Goal: Task Accomplishment & Management: Complete application form

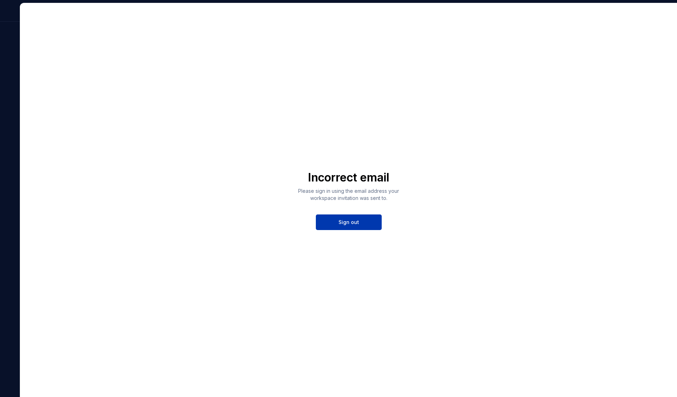
click at [343, 224] on span "Sign out" at bounding box center [348, 221] width 21 height 7
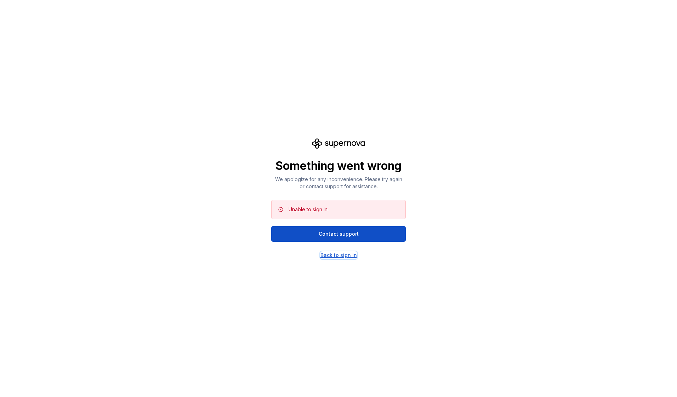
click at [341, 256] on div "Back to sign in" at bounding box center [338, 254] width 36 height 7
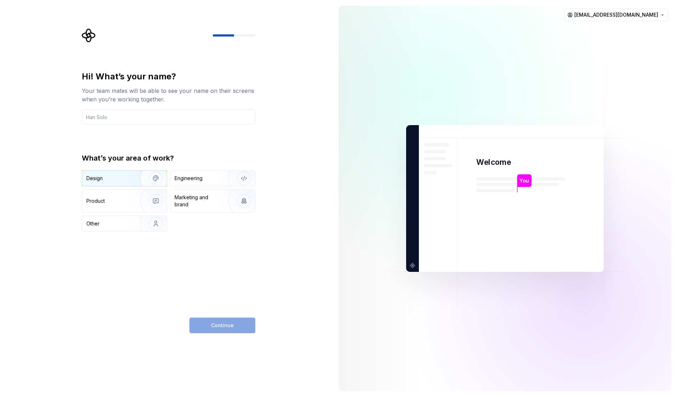
click at [125, 173] on div "Design" at bounding box center [124, 178] width 85 height 16
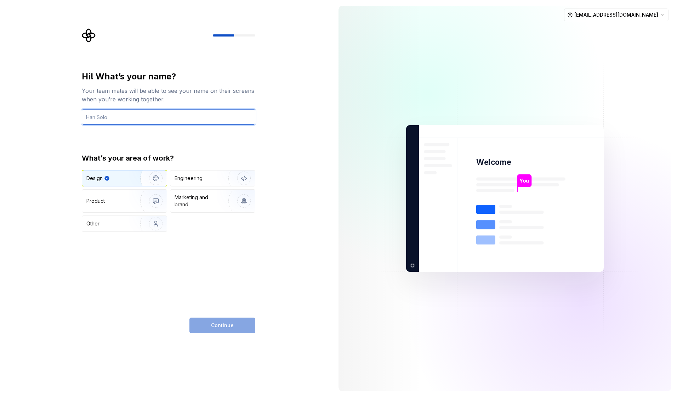
click at [142, 118] on input "text" at bounding box center [168, 117] width 173 height 16
type input "S"
type input "Nemo"
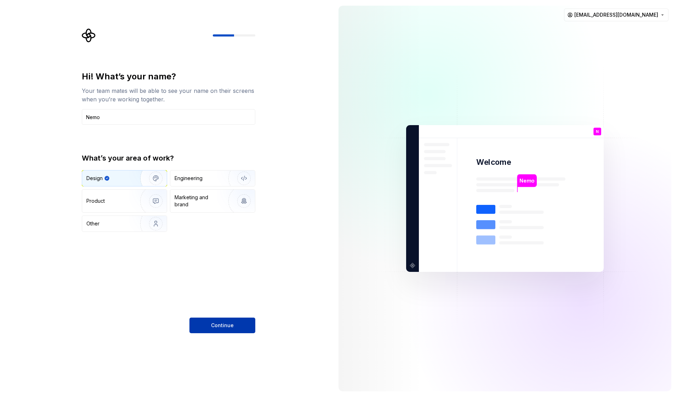
click at [203, 330] on button "Continue" at bounding box center [222, 325] width 66 height 16
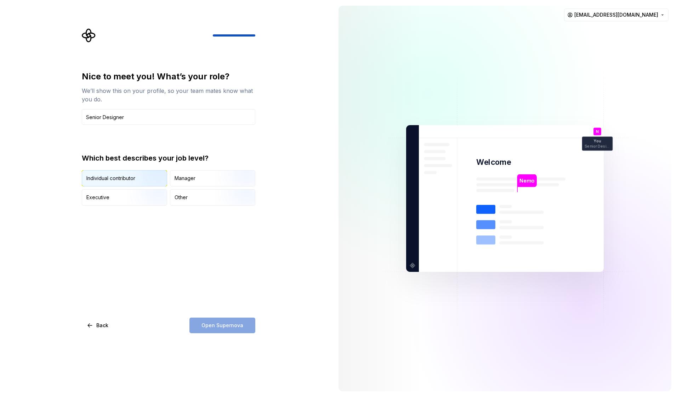
type input "Senior Designer"
click at [144, 182] on img "button" at bounding box center [149, 186] width 45 height 47
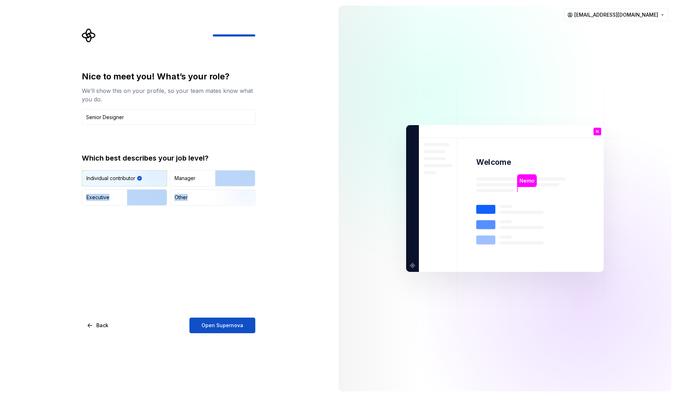
click at [206, 188] on div "Individual contributor Manager Executive Other" at bounding box center [168, 187] width 173 height 35
drag, startPoint x: 206, startPoint y: 188, endPoint x: 207, endPoint y: 198, distance: 10.6
click at [207, 198] on div "Other" at bounding box center [212, 197] width 85 height 16
click at [198, 199] on div "Other" at bounding box center [212, 197] width 85 height 16
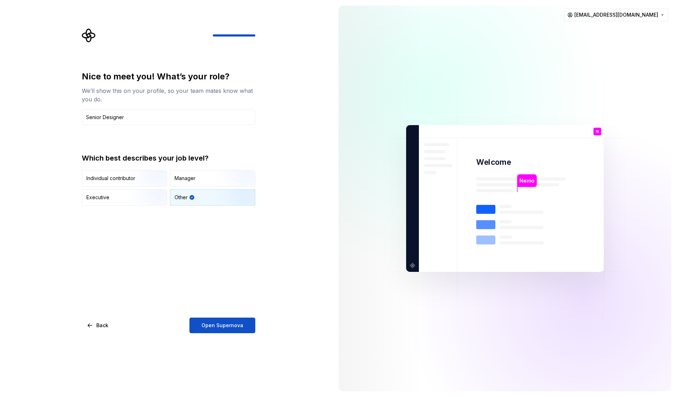
click at [197, 222] on div "Nice to meet you! What’s your role? We’ll show this on your profile, so your te…" at bounding box center [168, 202] width 173 height 262
click at [134, 181] on img "button" at bounding box center [149, 186] width 45 height 47
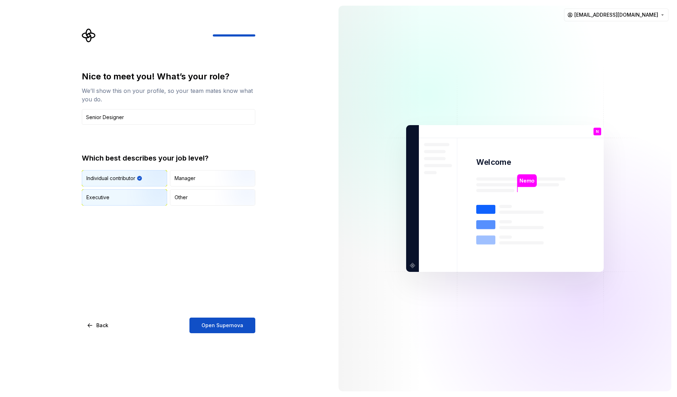
click at [146, 202] on img "button" at bounding box center [149, 205] width 45 height 47
click at [213, 322] on span "Open Supernova" at bounding box center [222, 324] width 42 height 7
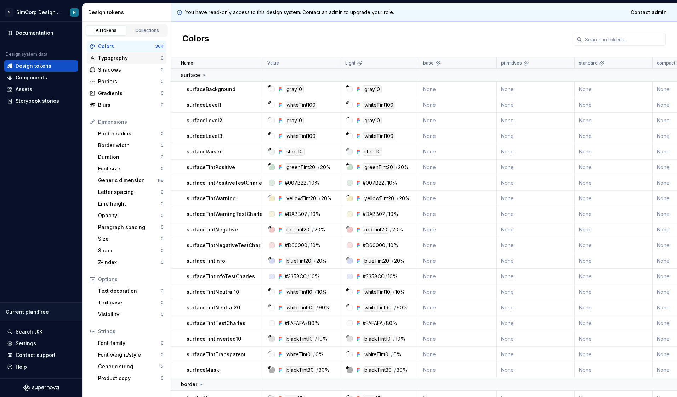
click at [121, 58] on div "Typography" at bounding box center [129, 58] width 63 height 7
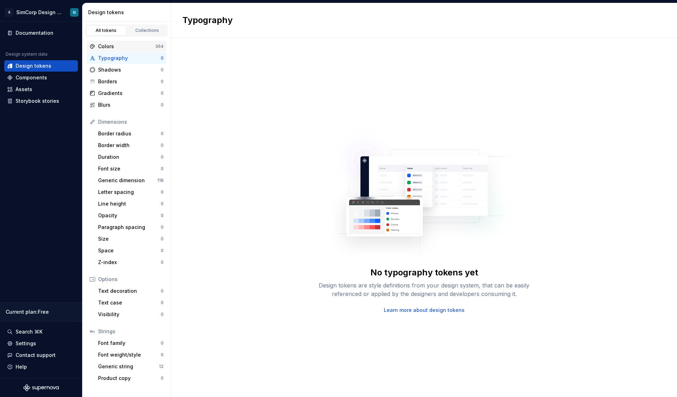
click at [121, 45] on div "Colors" at bounding box center [126, 46] width 57 height 7
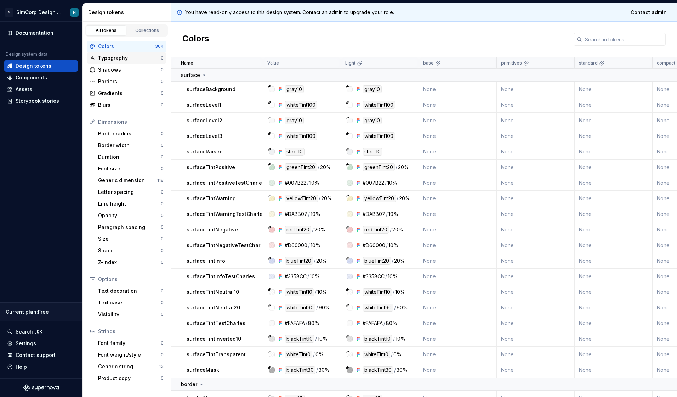
click at [143, 59] on div "Typography" at bounding box center [129, 58] width 63 height 7
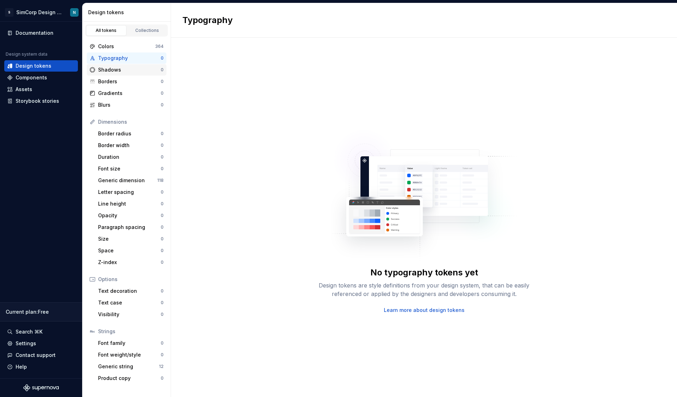
click at [144, 66] on div "Shadows 0" at bounding box center [127, 69] width 80 height 11
click at [143, 78] on div "Borders" at bounding box center [129, 81] width 63 height 7
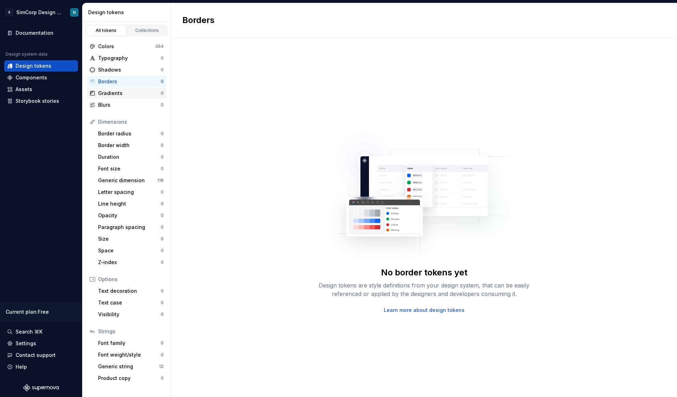
click at [142, 91] on div "Gradients" at bounding box center [129, 93] width 63 height 7
click at [143, 106] on div "Blurs" at bounding box center [129, 104] width 63 height 7
click at [130, 183] on div "Generic dimension" at bounding box center [127, 180] width 59 height 7
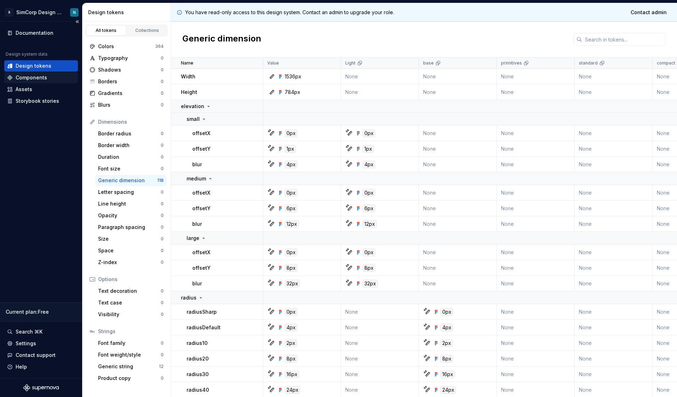
click at [40, 80] on div "Components" at bounding box center [32, 77] width 32 height 7
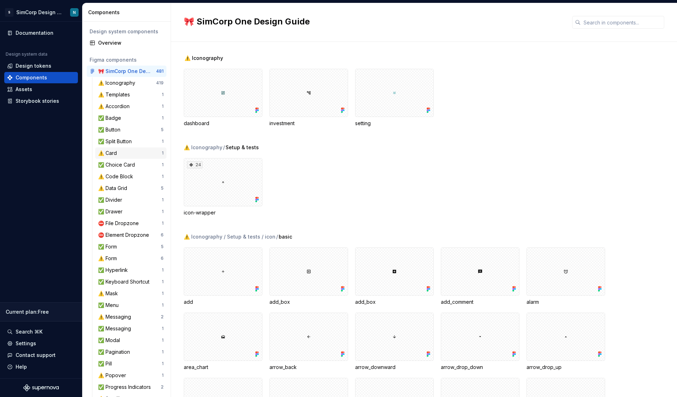
click at [123, 148] on div "⚠️ Card 1" at bounding box center [130, 152] width 71 height 11
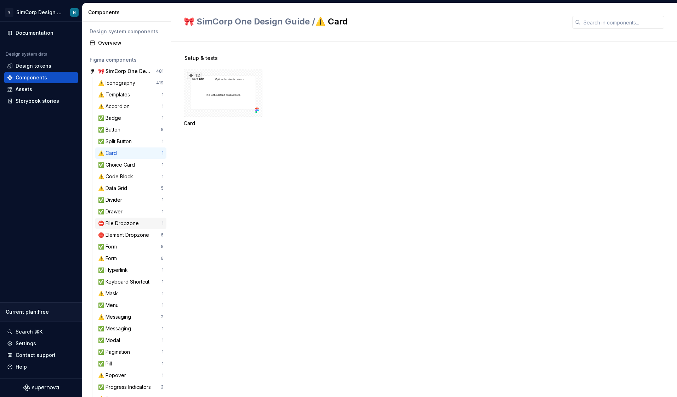
click at [127, 220] on div "⛔ File Dropzone" at bounding box center [120, 223] width 44 height 7
click at [129, 237] on div "⛔ Element Dropzone" at bounding box center [125, 234] width 54 height 7
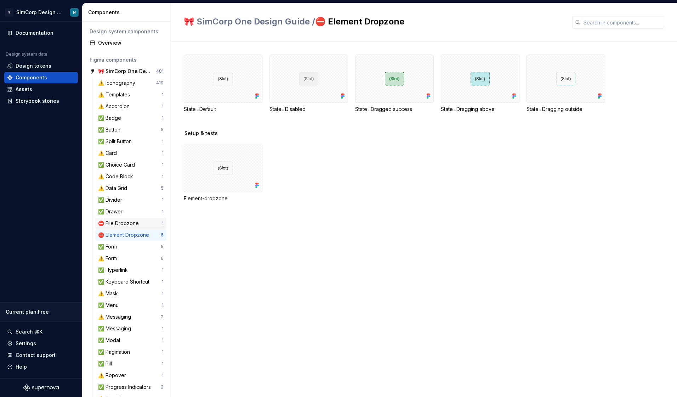
click at [130, 223] on div "⛔ File Dropzone" at bounding box center [120, 223] width 44 height 7
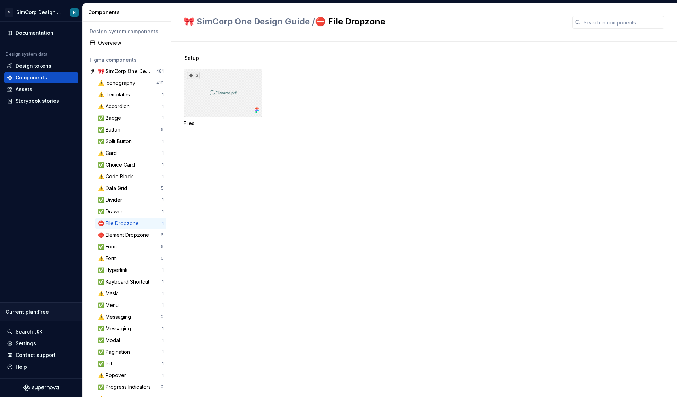
click at [249, 85] on div "3" at bounding box center [223, 93] width 79 height 48
click at [127, 235] on div "⛔ Element Dropzone" at bounding box center [125, 234] width 54 height 7
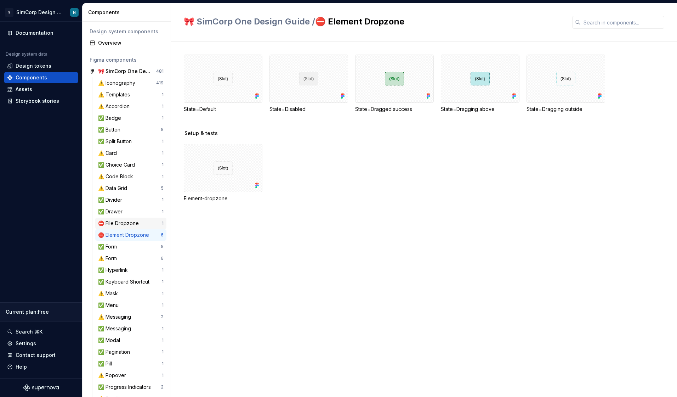
click at [127, 226] on div "⛔ File Dropzone" at bounding box center [120, 223] width 44 height 7
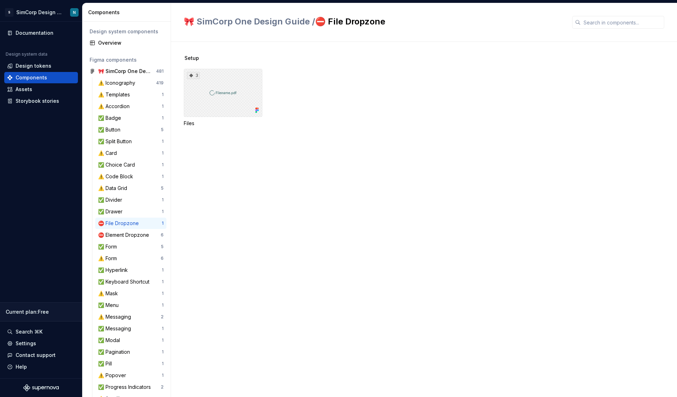
click at [189, 75] on icon at bounding box center [191, 76] width 6 height 6
